Goal: Information Seeking & Learning: Compare options

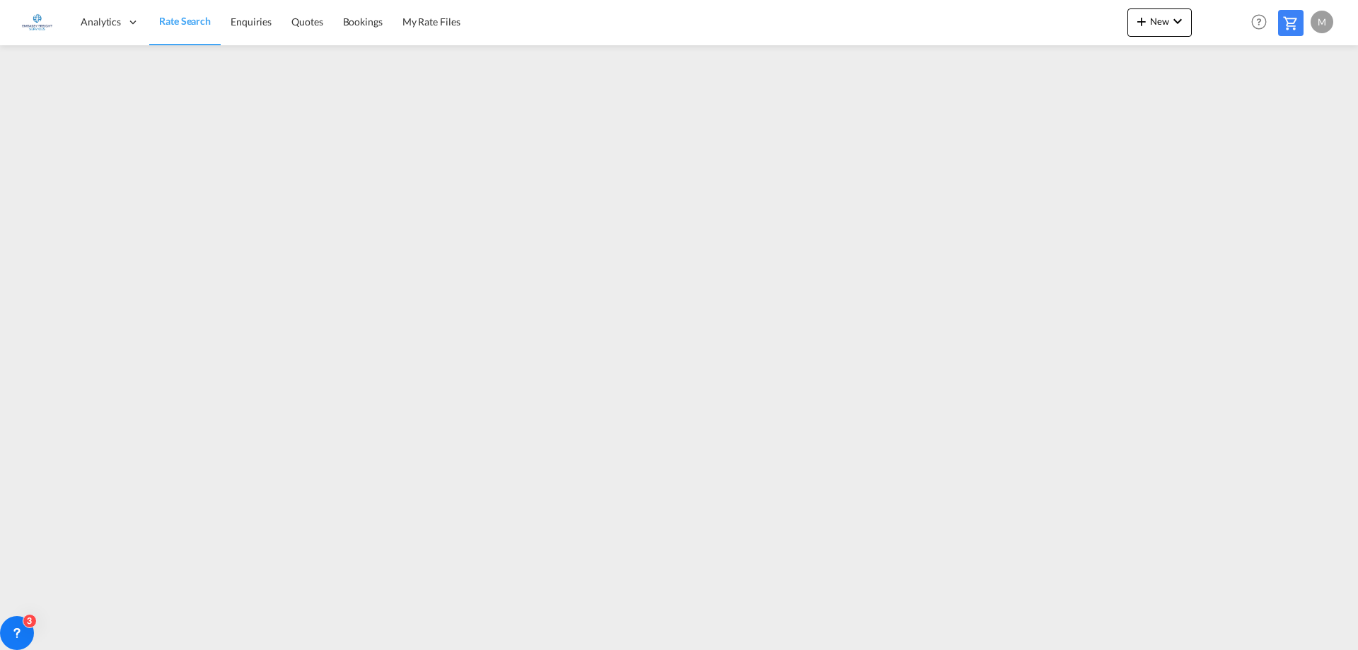
click at [188, 28] on link "Rate Search" at bounding box center [184, 22] width 71 height 46
click at [182, 29] on link "Rate Search" at bounding box center [184, 22] width 71 height 46
